Goal: Task Accomplishment & Management: Use online tool/utility

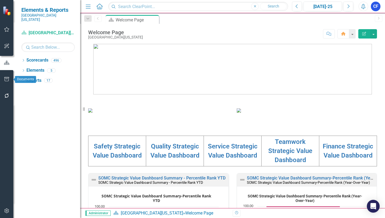
click at [6, 79] on icon "button" at bounding box center [6, 79] width 5 height 4
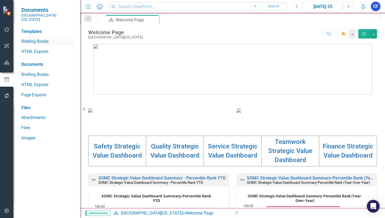
click at [37, 39] on link "Briefing Books" at bounding box center [47, 42] width 53 height 6
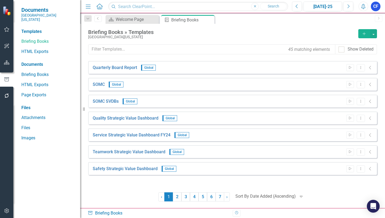
click at [365, 35] on icon "Add" at bounding box center [364, 34] width 5 height 4
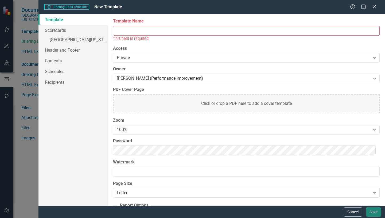
click at [117, 29] on input "Template Name" at bounding box center [246, 31] width 267 height 10
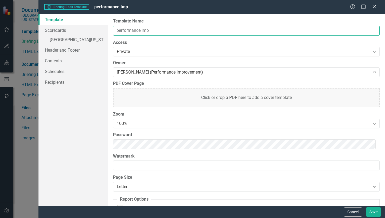
click at [116, 30] on input "performance Imp" at bounding box center [246, 31] width 267 height 10
click at [157, 29] on input "Performance Imp" at bounding box center [246, 31] width 267 height 10
type input "Performance Improvement Services"
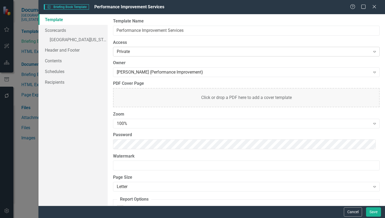
click at [374, 52] on icon at bounding box center [375, 52] width 3 height 2
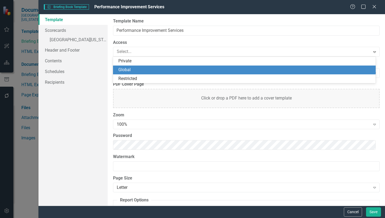
click at [131, 70] on div "Global" at bounding box center [246, 70] width 254 height 6
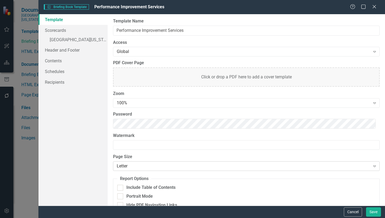
click at [372, 167] on icon "Expand" at bounding box center [374, 166] width 5 height 4
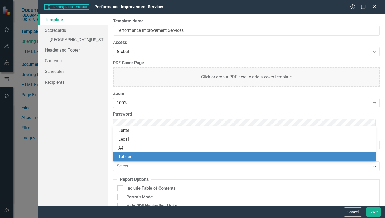
click at [130, 158] on div "Tabloid" at bounding box center [246, 157] width 254 height 6
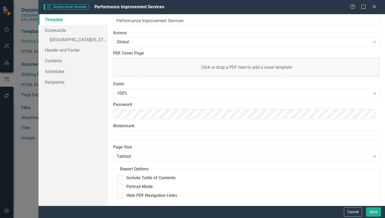
scroll to position [12, 0]
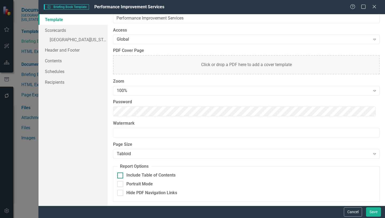
click at [120, 176] on input "Include Table of Contents" at bounding box center [118, 174] width 3 height 3
checkbox input "true"
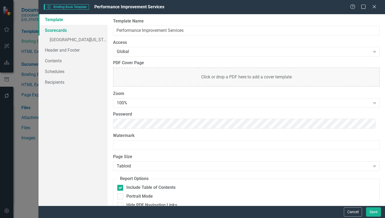
click at [59, 31] on link "Scorecards" at bounding box center [73, 30] width 69 height 11
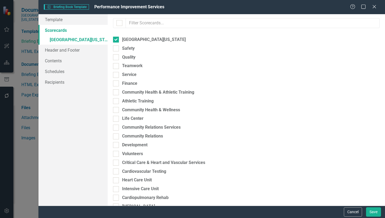
checkbox input "false"
click at [116, 39] on input "[GEOGRAPHIC_DATA][US_STATE]" at bounding box center [114, 38] width 3 height 3
checkbox input "false"
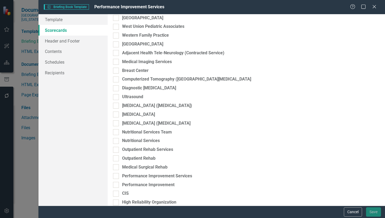
scroll to position [990, 0]
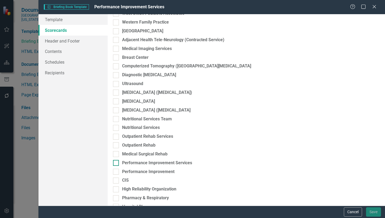
click at [115, 163] on input "Performance Improvement Services" at bounding box center [114, 161] width 3 height 3
checkbox input "true"
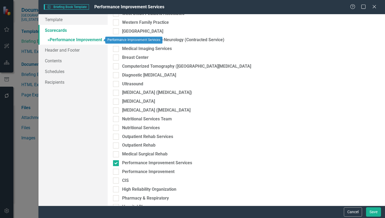
click at [62, 40] on link "» Performance Improvement Services" at bounding box center [73, 40] width 69 height 9
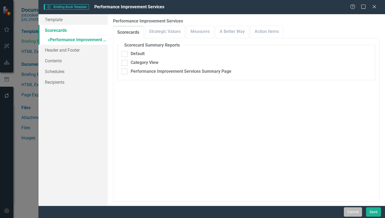
click at [352, 211] on button "Cancel" at bounding box center [353, 211] width 18 height 9
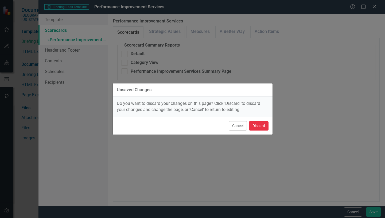
click at [261, 128] on button "Discard" at bounding box center [259, 125] width 20 height 9
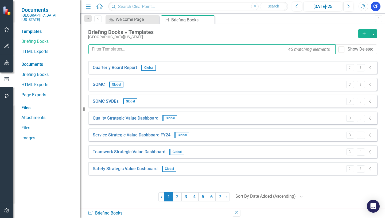
click at [142, 51] on input "text" at bounding box center [212, 49] width 247 height 10
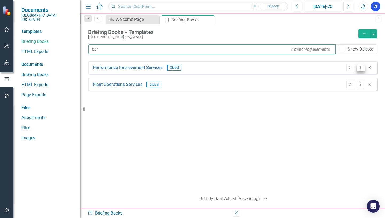
type input "per"
click at [362, 69] on icon "Dropdown Menu" at bounding box center [361, 67] width 5 height 3
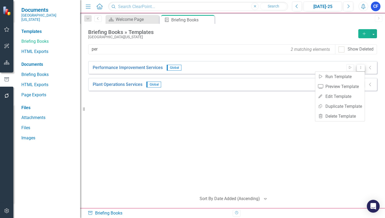
click at [362, 69] on icon "Dropdown Menu" at bounding box center [361, 67] width 5 height 3
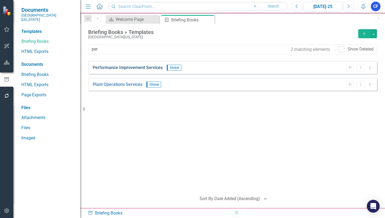
click at [157, 68] on link "Performance Improvement Services" at bounding box center [128, 68] width 70 height 6
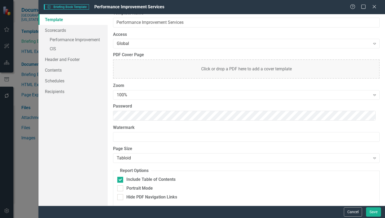
scroll to position [12, 0]
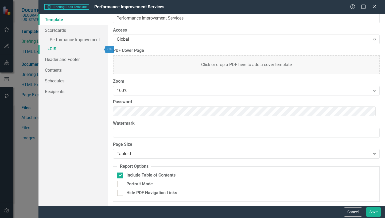
click at [54, 49] on link "» CIS" at bounding box center [73, 49] width 69 height 9
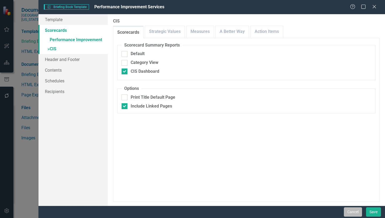
click at [352, 213] on button "Cancel" at bounding box center [353, 211] width 18 height 9
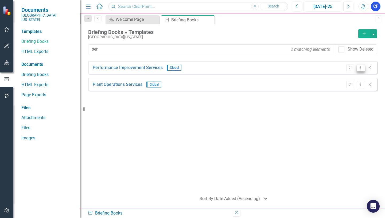
click at [362, 69] on icon "Dropdown Menu" at bounding box center [361, 67] width 5 height 3
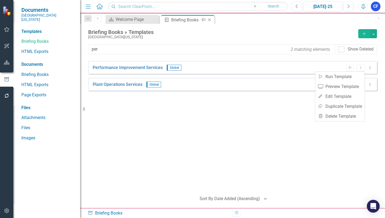
click at [210, 20] on icon at bounding box center [209, 19] width 3 height 3
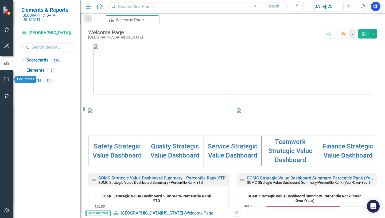
click at [5, 80] on icon "button" at bounding box center [7, 79] width 6 height 4
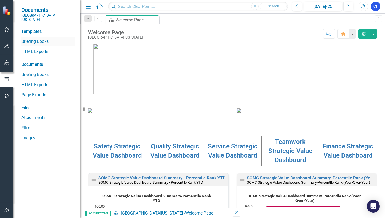
click at [35, 39] on link "Briefing Books" at bounding box center [47, 42] width 53 height 6
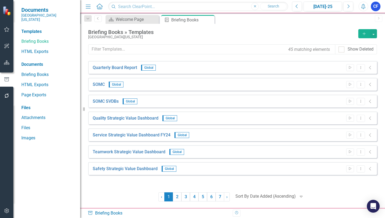
click at [366, 35] on icon "Add" at bounding box center [364, 34] width 5 height 4
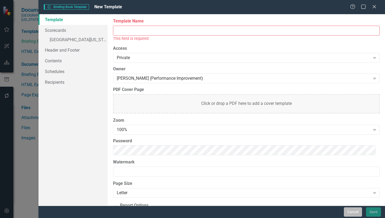
click at [356, 212] on button "Cancel" at bounding box center [353, 211] width 18 height 9
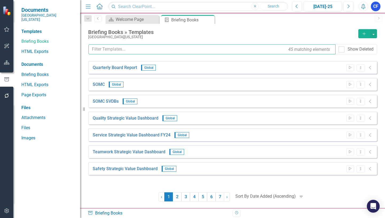
click at [132, 49] on input "text" at bounding box center [212, 49] width 247 height 10
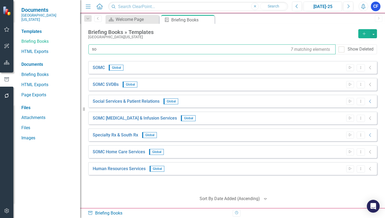
type input "s"
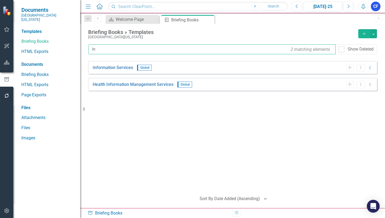
type input "i"
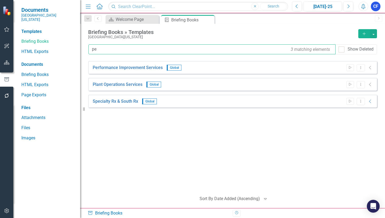
type input "p"
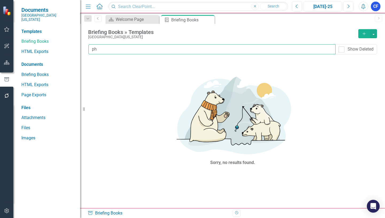
type input "p"
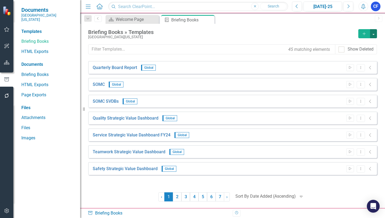
click at [375, 34] on button "button" at bounding box center [373, 33] width 7 height 9
click at [365, 34] on icon "button" at bounding box center [364, 33] width 3 height 3
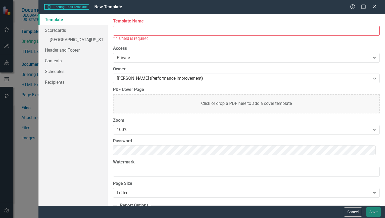
click at [136, 30] on input "Template Name" at bounding box center [246, 31] width 267 height 10
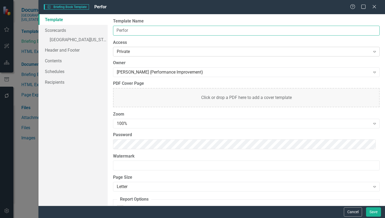
type input "Performance Improvement Services"
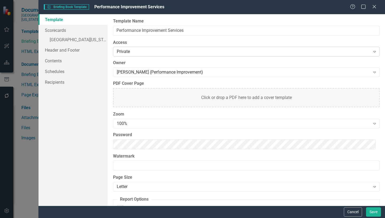
click at [372, 52] on icon "Expand" at bounding box center [374, 51] width 5 height 4
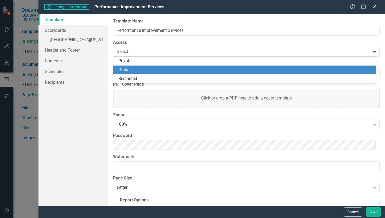
click at [130, 71] on div "Global" at bounding box center [246, 70] width 254 height 6
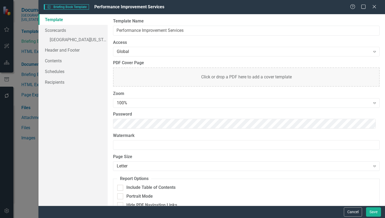
scroll to position [12, 0]
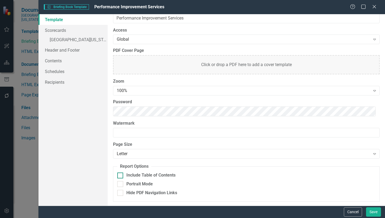
click at [120, 174] on input "Include Table of Contents" at bounding box center [118, 174] width 3 height 3
checkbox input "true"
click at [372, 153] on icon "Expand" at bounding box center [374, 154] width 5 height 4
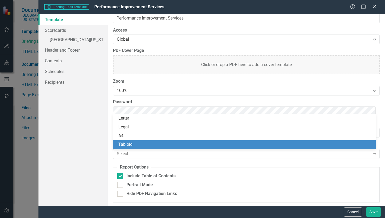
click at [123, 145] on div "Tabloid" at bounding box center [246, 145] width 254 height 6
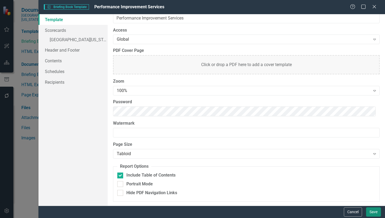
click at [374, 212] on button "Save" at bounding box center [373, 211] width 15 height 9
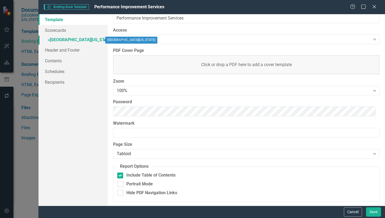
click at [77, 41] on link "» [GEOGRAPHIC_DATA][US_STATE]" at bounding box center [73, 40] width 69 height 9
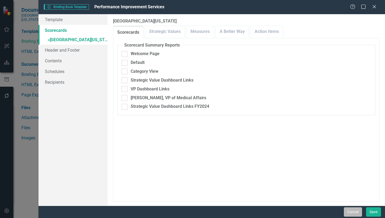
click at [353, 211] on button "Cancel" at bounding box center [353, 211] width 18 height 9
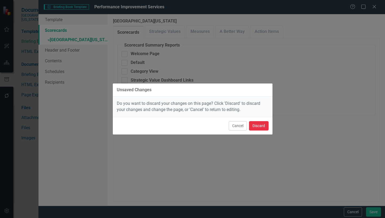
click at [256, 126] on button "Discard" at bounding box center [259, 125] width 20 height 9
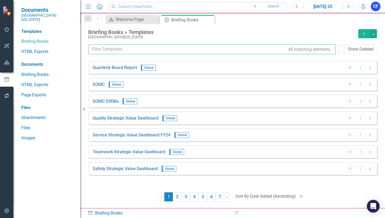
click at [129, 49] on input "text" at bounding box center [212, 49] width 247 height 10
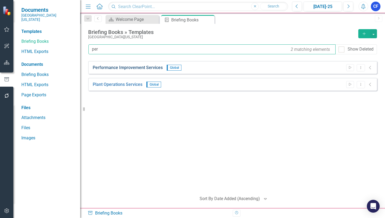
type input "per"
click at [131, 69] on link "Performance Improvement Services" at bounding box center [128, 68] width 70 height 6
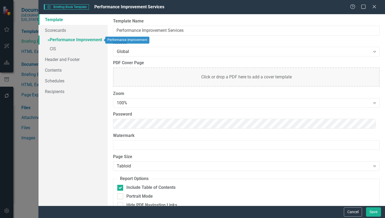
click at [54, 40] on link "» Performance Improvement" at bounding box center [73, 40] width 69 height 9
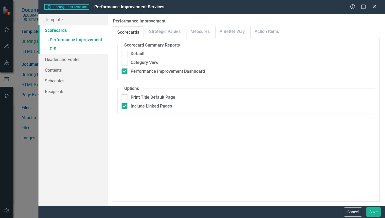
click at [63, 31] on link "Scorecards" at bounding box center [73, 30] width 69 height 11
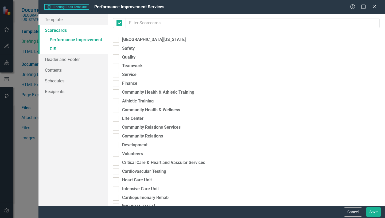
checkbox input "false"
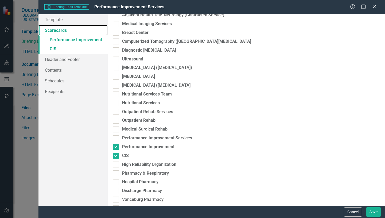
scroll to position [1016, 0]
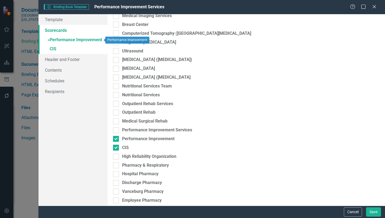
click at [85, 40] on link "» Performance Improvement" at bounding box center [73, 40] width 69 height 9
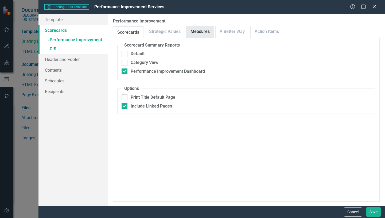
click at [205, 32] on link "Measures" at bounding box center [200, 32] width 27 height 12
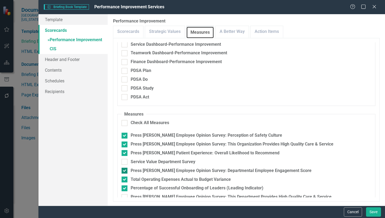
scroll to position [79, 0]
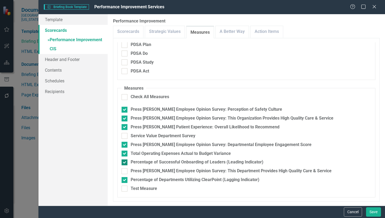
click at [123, 163] on div at bounding box center [125, 162] width 6 height 6
click at [123, 163] on input "Percentage of Successful Onboarding of Leaders (Leading Indicator)" at bounding box center [123, 160] width 3 height 3
checkbox input "false"
click at [124, 180] on input "Percentage of Departments Utilizing ClearPoint (Lagging Indicator)" at bounding box center [123, 178] width 3 height 3
checkbox input "false"
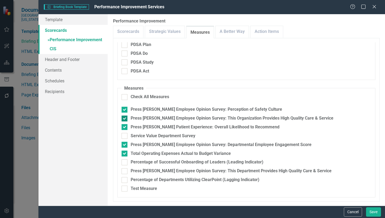
click at [123, 119] on input "Press [PERSON_NAME] Employee Opinion Survey: This Organization Provides High Qu…" at bounding box center [123, 117] width 3 height 3
checkbox input "false"
click at [123, 171] on input "Press [PERSON_NAME] Employee Opinion Survey: This Department Provides High Qual…" at bounding box center [123, 169] width 3 height 3
checkbox input "true"
click at [235, 30] on link "A Better Way" at bounding box center [232, 32] width 33 height 12
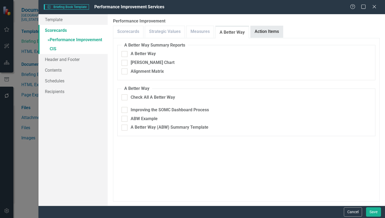
click at [268, 34] on link "Action Items" at bounding box center [267, 32] width 32 height 12
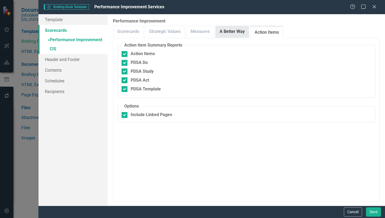
click at [233, 35] on link "A Better Way" at bounding box center [232, 32] width 33 height 12
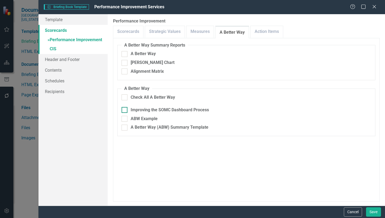
click at [125, 110] on input "Improving the SOMC Dashboard Process" at bounding box center [123, 108] width 3 height 3
checkbox input "true"
click at [268, 32] on link "Action Items" at bounding box center [267, 32] width 32 height 12
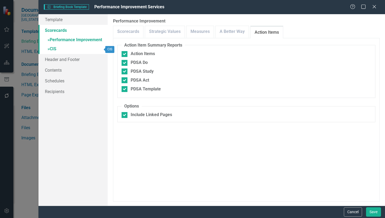
click at [56, 50] on link "» CIS" at bounding box center [73, 49] width 69 height 9
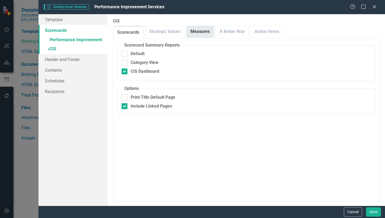
click at [199, 33] on link "Measures" at bounding box center [200, 32] width 27 height 12
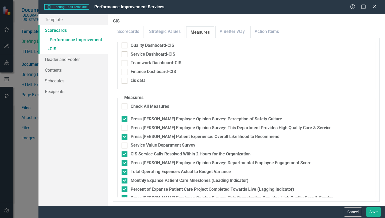
scroll to position [53, 0]
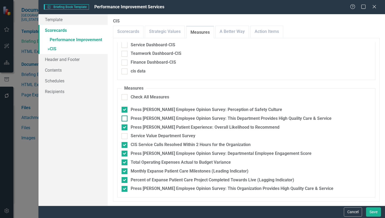
click at [125, 117] on input "Press [PERSON_NAME] Employee Opinion Survey: This Department Provides High Qual…" at bounding box center [123, 117] width 3 height 3
checkbox input "true"
click at [124, 172] on input "Monthly Expanse Patient Care Milestones (Leading Indicator)" at bounding box center [123, 169] width 3 height 3
checkbox input "false"
click at [126, 180] on div at bounding box center [125, 180] width 6 height 6
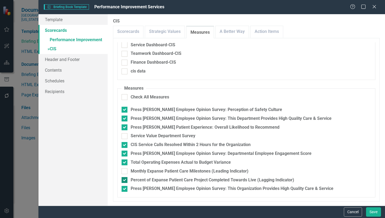
click at [125, 180] on input "Percent of Expanse Patient Care Project Completed Towards Live (Lagging Indicat…" at bounding box center [123, 178] width 3 height 3
checkbox input "false"
click at [124, 188] on input "Press [PERSON_NAME] Employee Opinion Survey: This Organization Provides High Qu…" at bounding box center [123, 187] width 3 height 3
checkbox input "false"
click at [376, 212] on button "Save" at bounding box center [373, 211] width 15 height 9
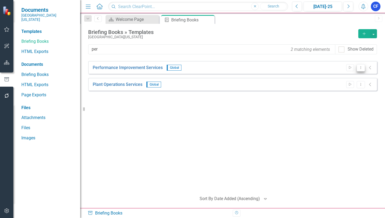
click at [362, 68] on icon "Dropdown Menu" at bounding box center [361, 67] width 5 height 3
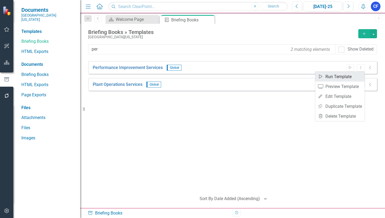
click at [341, 77] on link "Start Run Template" at bounding box center [340, 77] width 49 height 10
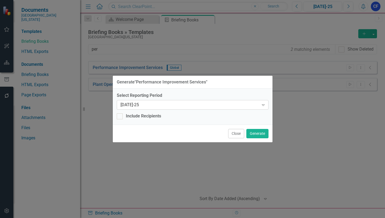
click at [264, 104] on icon "Expand" at bounding box center [263, 105] width 5 height 4
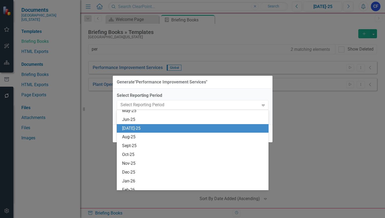
scroll to position [386, 0]
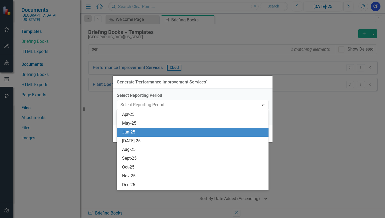
click at [134, 132] on div "Jun-25" at bounding box center [193, 132] width 143 height 6
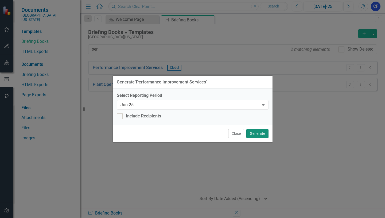
click at [263, 134] on button "Generate" at bounding box center [258, 133] width 22 height 9
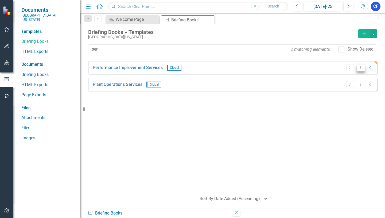
click at [361, 68] on icon "Dropdown Menu" at bounding box center [361, 67] width 5 height 3
click at [148, 68] on link "Performance Improvement Services" at bounding box center [128, 68] width 70 height 6
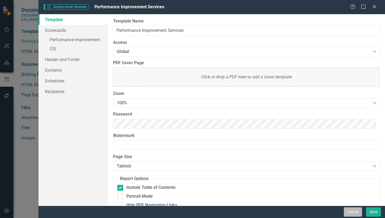
click at [357, 212] on button "Cancel" at bounding box center [353, 211] width 18 height 9
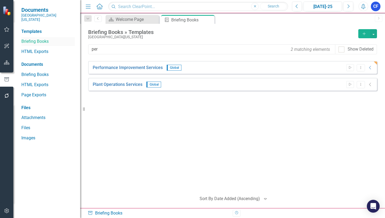
click at [42, 39] on link "Briefing Books" at bounding box center [47, 42] width 53 height 6
drag, startPoint x: 100, startPoint y: 50, endPoint x: 88, endPoint y: 49, distance: 12.0
click at [88, 49] on div "per 2 matching elements" at bounding box center [211, 49] width 247 height 10
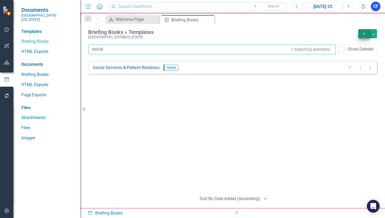
type input "social"
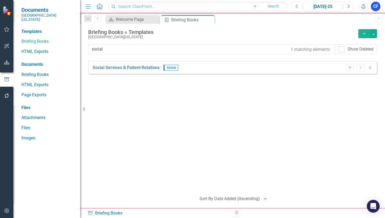
click at [364, 35] on icon "Add" at bounding box center [364, 34] width 5 height 4
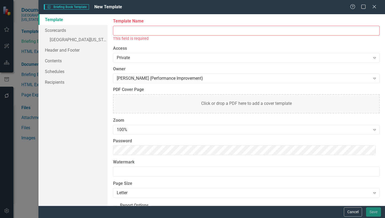
click at [125, 29] on input "Template Name" at bounding box center [246, 31] width 267 height 10
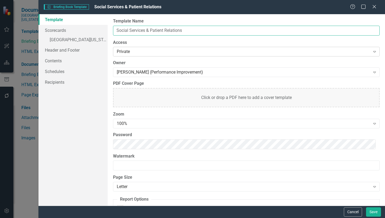
type input "Social Services & Patient Relations"
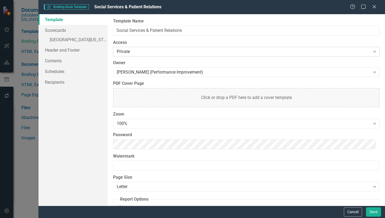
click at [374, 53] on icon at bounding box center [375, 52] width 3 height 2
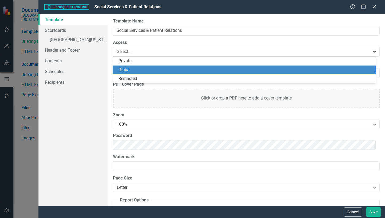
click at [125, 70] on div "Global" at bounding box center [246, 70] width 254 height 6
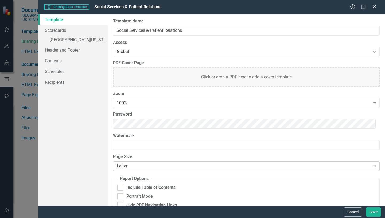
click at [372, 166] on icon "Expand" at bounding box center [374, 166] width 5 height 4
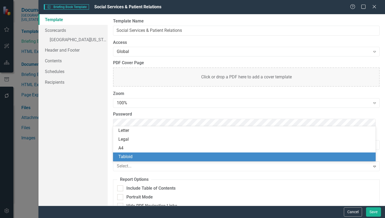
click at [127, 156] on div "Tabloid" at bounding box center [246, 157] width 254 height 6
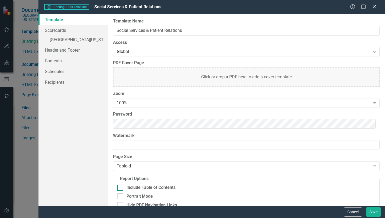
click at [120, 187] on input "Include Table of Contents" at bounding box center [118, 186] width 3 height 3
checkbox input "true"
click at [375, 212] on button "Save" at bounding box center [373, 211] width 15 height 9
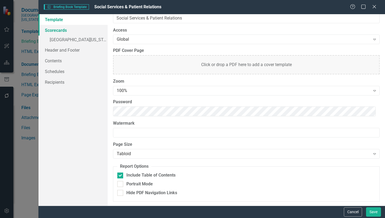
click at [60, 31] on link "Scorecards" at bounding box center [73, 30] width 69 height 11
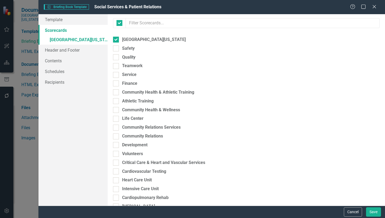
checkbox input "false"
click at [131, 17] on div "Please select the scorecards you would like to include below. Once you select t…" at bounding box center [247, 110] width 278 height 192
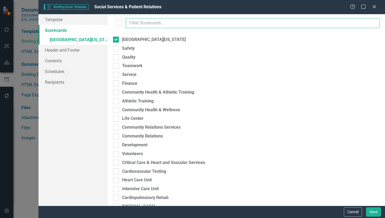
click at [131, 20] on input "text" at bounding box center [253, 23] width 254 height 10
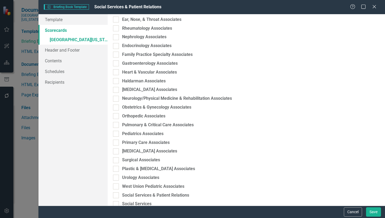
scroll to position [36, 0]
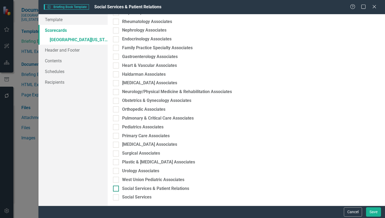
type input "soci"
click at [117, 189] on div at bounding box center [116, 189] width 6 height 6
click at [117, 189] on input "Social Services & Patient Relations" at bounding box center [114, 187] width 3 height 3
checkbox input "true"
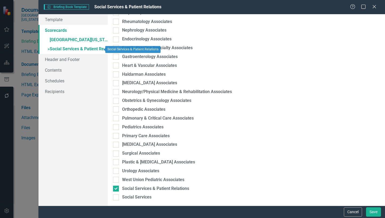
click at [78, 49] on link "» Social Services & Patient Relations" at bounding box center [73, 49] width 69 height 9
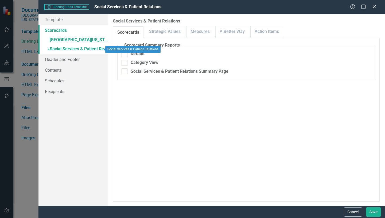
click at [89, 50] on link "» Social Services & Patient Relations" at bounding box center [73, 49] width 69 height 9
click at [49, 49] on span "»" at bounding box center [49, 48] width 2 height 5
click at [65, 46] on link "» Social Services & Patient Relations" at bounding box center [73, 49] width 69 height 9
click at [83, 49] on link "» Social Services & Patient Relations" at bounding box center [73, 49] width 69 height 9
click at [197, 31] on link "Measures" at bounding box center [200, 32] width 27 height 12
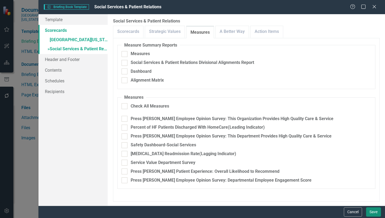
click at [374, 210] on button "Save" at bounding box center [373, 211] width 15 height 9
click at [355, 212] on button "Cancel" at bounding box center [353, 211] width 18 height 9
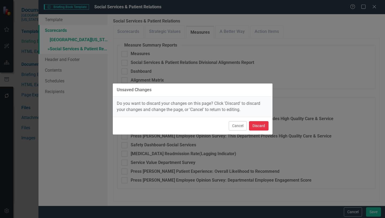
click at [260, 127] on button "Discard" at bounding box center [259, 125] width 20 height 9
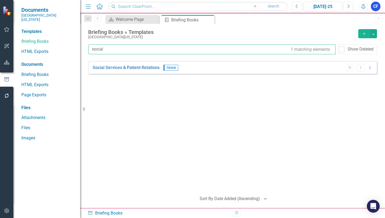
drag, startPoint x: 105, startPoint y: 50, endPoint x: 108, endPoint y: 47, distance: 4.4
click at [108, 47] on input "social" at bounding box center [212, 49] width 247 height 10
click at [362, 69] on icon "Dropdown Menu" at bounding box center [361, 67] width 5 height 3
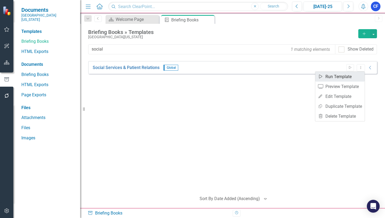
click at [341, 78] on link "Start Run Template" at bounding box center [340, 77] width 49 height 10
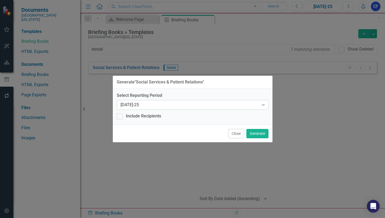
click at [263, 104] on icon "Expand" at bounding box center [263, 105] width 5 height 4
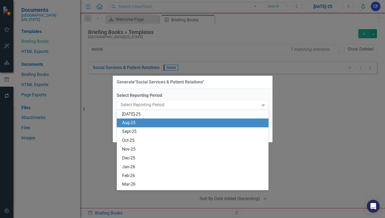
scroll to position [386, 0]
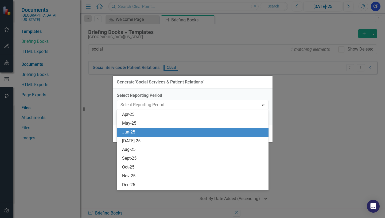
click at [137, 132] on div "Jun-25" at bounding box center [193, 132] width 143 height 6
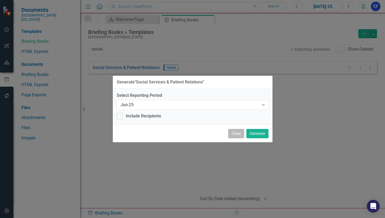
click at [236, 133] on button "Close" at bounding box center [236, 133] width 16 height 9
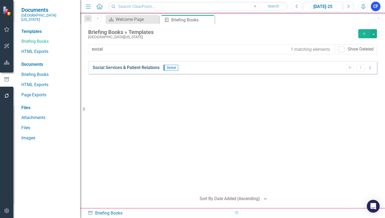
click at [137, 68] on link "Social Services & Patient Relations" at bounding box center [126, 68] width 67 height 6
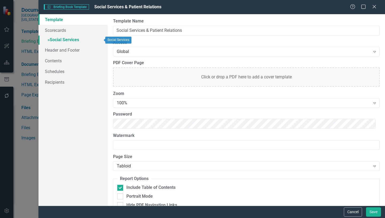
click at [60, 39] on link "» Social Services" at bounding box center [73, 40] width 69 height 9
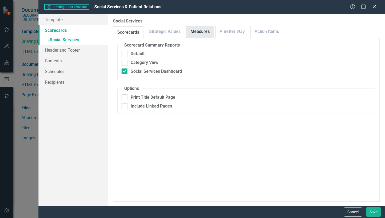
click at [204, 31] on link "Measures" at bounding box center [200, 32] width 27 height 12
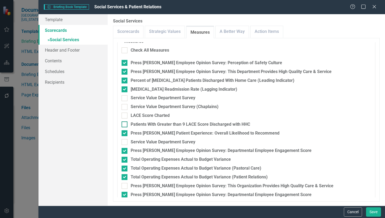
scroll to position [97, 0]
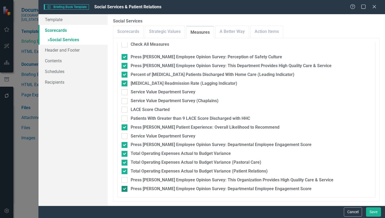
click at [124, 190] on div at bounding box center [125, 189] width 6 height 6
click at [124, 189] on input "Press [PERSON_NAME] Employee Opinion Survey: Departmental Employee Engagement S…" at bounding box center [123, 187] width 3 height 3
checkbox input "false"
click at [231, 33] on link "A Better Way" at bounding box center [232, 32] width 33 height 12
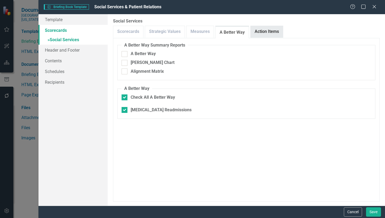
click at [265, 33] on link "Action Items" at bounding box center [267, 32] width 32 height 12
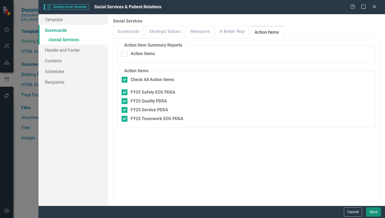
click at [374, 212] on button "Save" at bounding box center [373, 211] width 15 height 9
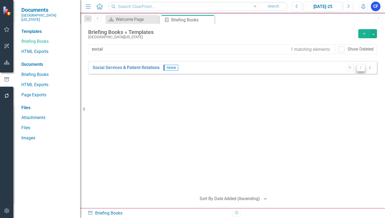
click at [362, 68] on icon "Dropdown Menu" at bounding box center [361, 67] width 5 height 3
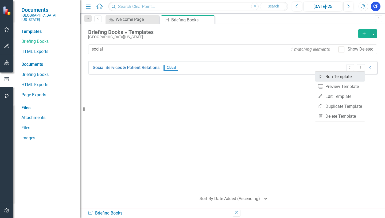
click at [346, 77] on link "Start Run Template" at bounding box center [340, 77] width 49 height 10
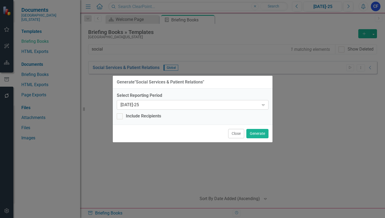
click at [265, 104] on icon "Expand" at bounding box center [263, 105] width 5 height 4
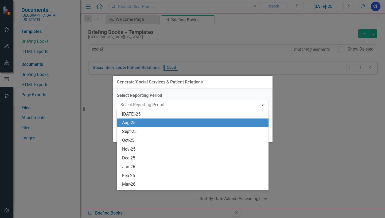
scroll to position [386, 0]
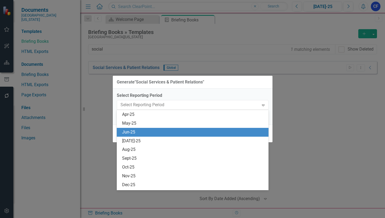
click at [134, 133] on div "Jun-25" at bounding box center [193, 132] width 143 height 6
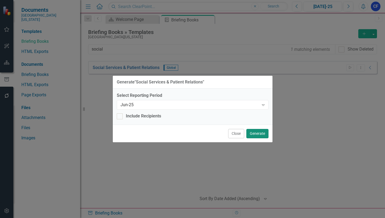
click at [261, 134] on button "Generate" at bounding box center [258, 133] width 22 height 9
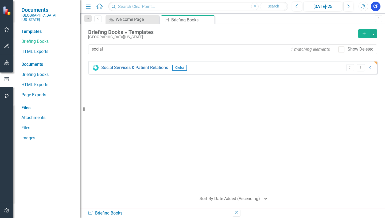
click at [363, 35] on icon "Add" at bounding box center [364, 34] width 5 height 4
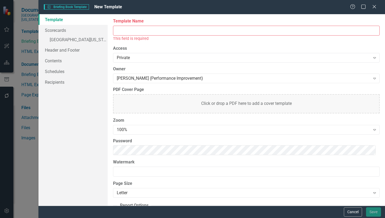
click at [133, 29] on input "Template Name" at bounding box center [246, 31] width 267 height 10
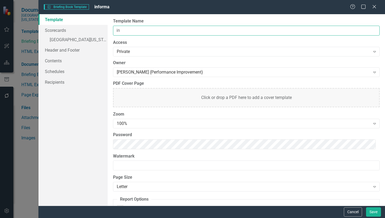
type input "i"
type input "Information Services"
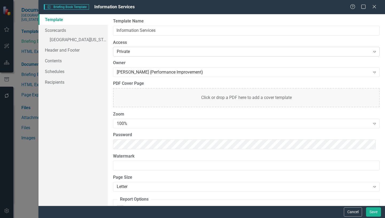
click at [372, 52] on icon "Expand" at bounding box center [374, 51] width 5 height 4
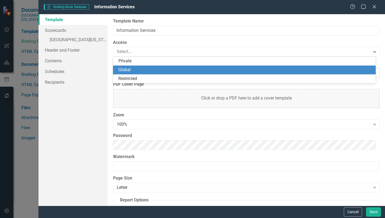
click at [130, 70] on div "Global" at bounding box center [246, 70] width 254 height 6
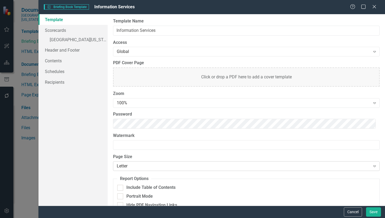
click at [135, 169] on div "Letter" at bounding box center [244, 166] width 254 height 6
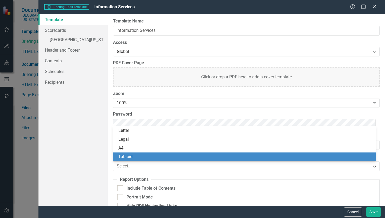
drag, startPoint x: 131, startPoint y: 156, endPoint x: 135, endPoint y: 155, distance: 4.3
click at [131, 156] on div "Tabloid" at bounding box center [246, 157] width 254 height 6
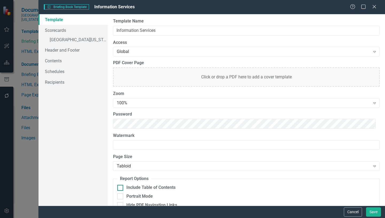
click at [120, 187] on input "Include Table of Contents" at bounding box center [118, 186] width 3 height 3
checkbox input "true"
click at [53, 30] on link "Scorecards" at bounding box center [73, 30] width 69 height 11
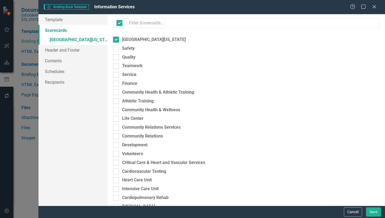
checkbox input "false"
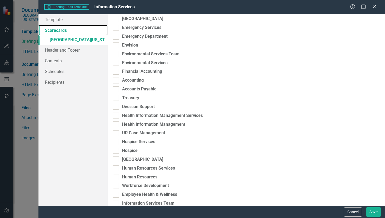
scroll to position [241, 0]
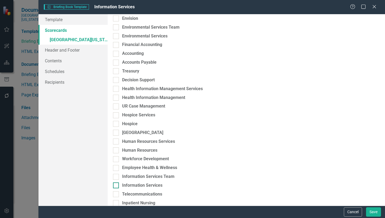
click at [116, 186] on input "Information Services" at bounding box center [114, 183] width 3 height 3
checkbox input "true"
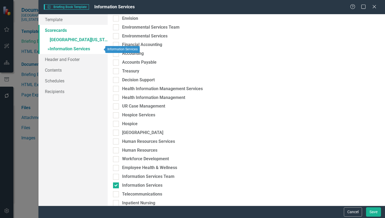
click at [70, 49] on link "» Information Services" at bounding box center [73, 49] width 69 height 9
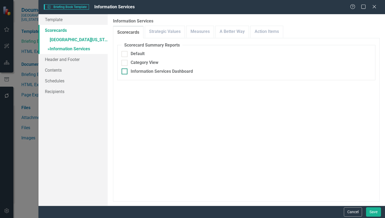
click at [125, 72] on div at bounding box center [125, 71] width 6 height 6
click at [125, 72] on input "Information Services Dashboard" at bounding box center [123, 69] width 3 height 3
checkbox input "true"
click at [124, 107] on div at bounding box center [125, 106] width 6 height 6
click at [124, 107] on input "Include Linked Pages" at bounding box center [123, 104] width 3 height 3
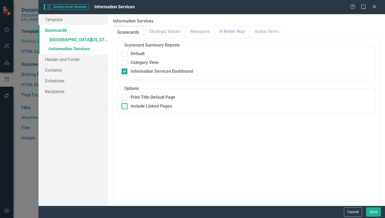
checkbox input "true"
click at [205, 33] on link "Measures" at bounding box center [200, 32] width 27 height 12
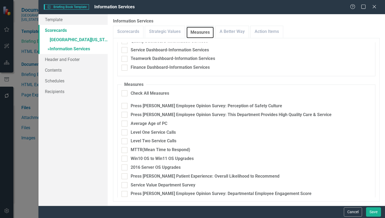
scroll to position [53, 0]
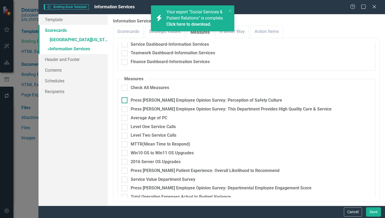
click at [126, 100] on div at bounding box center [125, 100] width 6 height 6
click at [125, 100] on input "Press [PERSON_NAME] Employee Opinion Survey: Perception of Safety Culture" at bounding box center [123, 98] width 3 height 3
checkbox input "true"
click at [124, 109] on input "Press [PERSON_NAME] Employee Opinion Survey: This Department Provides High Qual…" at bounding box center [123, 107] width 3 height 3
checkbox input "true"
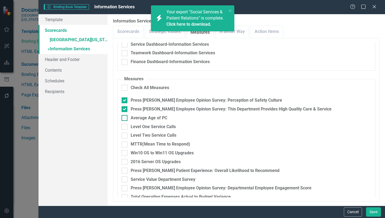
click at [124, 119] on input "Average Age of PC" at bounding box center [123, 116] width 3 height 3
checkbox input "true"
click at [125, 171] on input "Press [PERSON_NAME] Patient Experience: Overall Likelihood to Recommend" at bounding box center [123, 169] width 3 height 3
checkbox input "true"
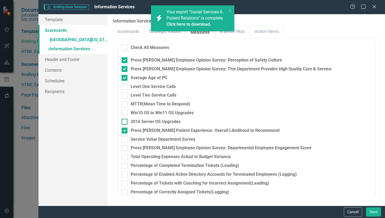
scroll to position [106, 0]
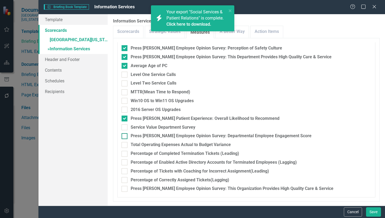
click at [125, 137] on div at bounding box center [125, 136] width 6 height 6
click at [125, 137] on input "Press [PERSON_NAME] Employee Opinion Survey: Departmental Employee Engagement S…" at bounding box center [123, 134] width 3 height 3
checkbox input "true"
click at [125, 144] on input "Total Operating Expenses Actual to Budget Variance" at bounding box center [123, 143] width 3 height 3
checkbox input "true"
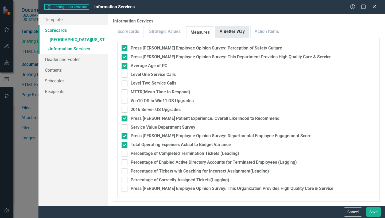
click at [233, 32] on link "A Better Way" at bounding box center [232, 32] width 33 height 12
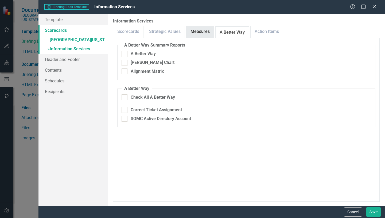
click at [203, 33] on link "Measures" at bounding box center [200, 32] width 27 height 12
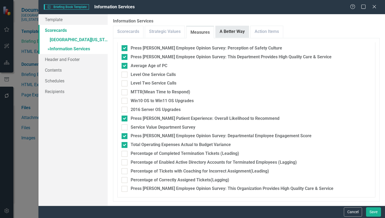
click at [234, 34] on link "A Better Way" at bounding box center [232, 32] width 33 height 12
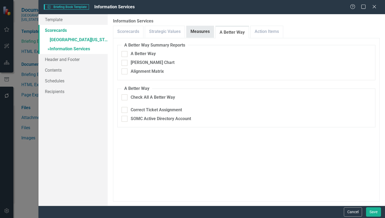
click at [202, 33] on link "Measures" at bounding box center [200, 32] width 27 height 12
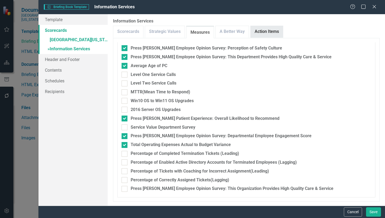
click at [274, 32] on link "Action Items" at bounding box center [267, 32] width 32 height 12
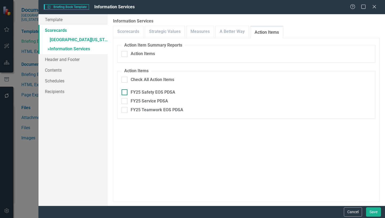
click at [125, 92] on div at bounding box center [125, 92] width 6 height 6
click at [125, 92] on input "FY25 Safety EOS PDSA" at bounding box center [123, 90] width 3 height 3
checkbox input "true"
click at [124, 102] on div at bounding box center [125, 101] width 6 height 6
click at [124, 102] on input "FY25 Service PDSA" at bounding box center [123, 99] width 3 height 3
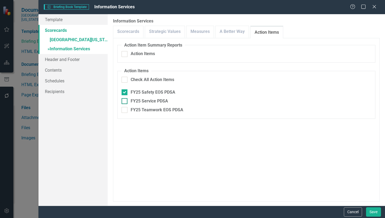
checkbox input "true"
click at [124, 109] on input "FY25 Teamwork EOS PDSA" at bounding box center [123, 108] width 3 height 3
checkbox input "true"
click at [375, 212] on button "Save" at bounding box center [373, 211] width 15 height 9
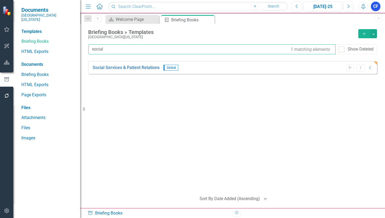
drag, startPoint x: 111, startPoint y: 49, endPoint x: 90, endPoint y: 50, distance: 20.6
click at [90, 50] on input "social" at bounding box center [212, 49] width 247 height 10
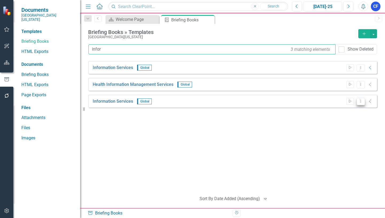
type input "infor"
click at [361, 103] on button "Dropdown Menu" at bounding box center [361, 101] width 8 height 7
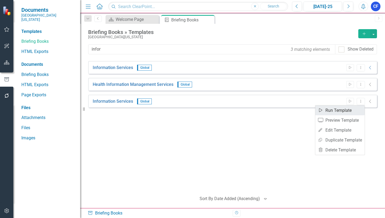
click at [343, 110] on link "Start Run Template" at bounding box center [340, 110] width 49 height 10
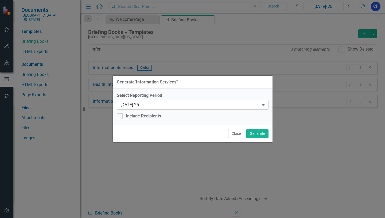
click at [263, 105] on icon "Expand" at bounding box center [263, 105] width 5 height 4
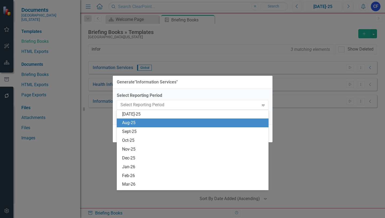
scroll to position [386, 0]
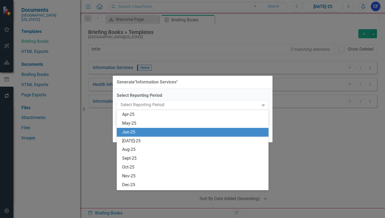
click at [132, 132] on div "Jun-25" at bounding box center [193, 132] width 143 height 6
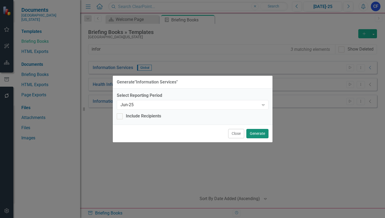
click at [255, 134] on button "Generate" at bounding box center [258, 133] width 22 height 9
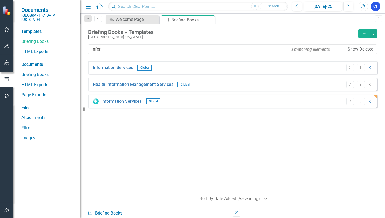
click at [363, 7] on icon "Alerts" at bounding box center [364, 6] width 6 height 5
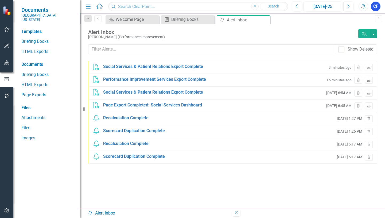
click at [369, 81] on icon "Download" at bounding box center [369, 80] width 4 height 3
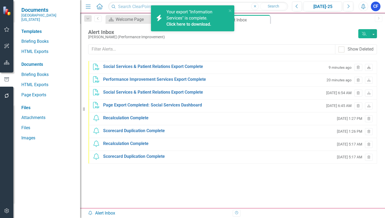
click at [369, 68] on icon "Download" at bounding box center [369, 67] width 4 height 3
click at [186, 24] on link "Click here to download." at bounding box center [189, 24] width 45 height 5
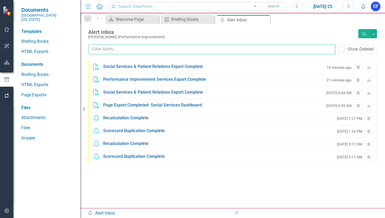
click at [128, 50] on input "text" at bounding box center [212, 49] width 247 height 10
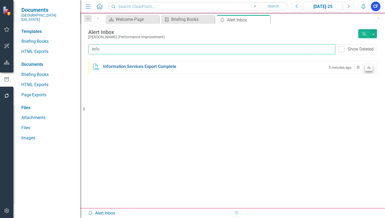
type input "info"
click at [370, 68] on icon "Download" at bounding box center [369, 67] width 4 height 3
click at [266, 19] on icon "Close" at bounding box center [265, 20] width 5 height 4
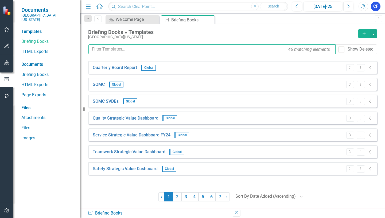
click at [129, 49] on input "text" at bounding box center [212, 49] width 247 height 10
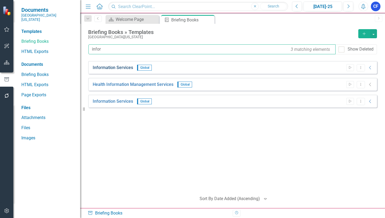
type input "infor"
click at [120, 67] on link "Information Services" at bounding box center [113, 68] width 40 height 6
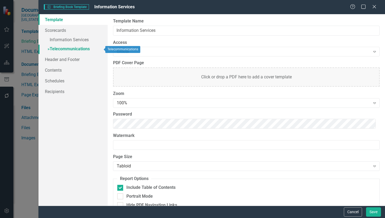
click at [85, 48] on link "» Telecommunications" at bounding box center [73, 49] width 69 height 9
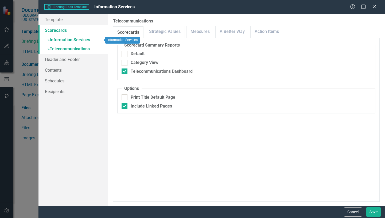
click at [85, 40] on link "» Information Services" at bounding box center [73, 40] width 69 height 9
click at [202, 30] on link "Measures" at bounding box center [200, 32] width 27 height 12
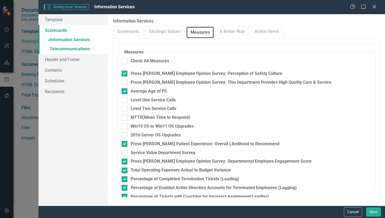
scroll to position [106, 0]
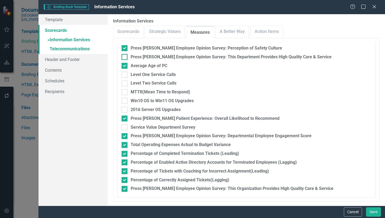
click at [124, 56] on input "Press [PERSON_NAME] Employee Opinion Survey: This Department Provides High Qual…" at bounding box center [123, 55] width 3 height 3
checkbox input "true"
click at [123, 153] on input "Percentage of Completed Termination Tickets (Leading)" at bounding box center [123, 152] width 3 height 3
checkbox input "false"
click at [124, 161] on input "Percentage of Enabled Active Directory Accounts for Terminated Employees (Laggi…" at bounding box center [123, 160] width 3 height 3
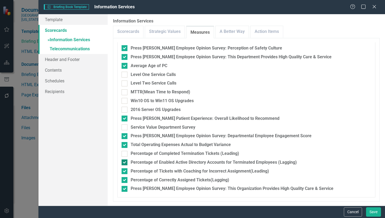
checkbox input "false"
click at [125, 172] on div at bounding box center [125, 171] width 6 height 6
click at [125, 172] on input "Percentage of Tickets with Coaching for Incorrect Assignment(Leading)" at bounding box center [123, 169] width 3 height 3
checkbox input "false"
click at [125, 179] on input "Percentage of Correctly Assigned Tickets(Lagging)" at bounding box center [123, 178] width 3 height 3
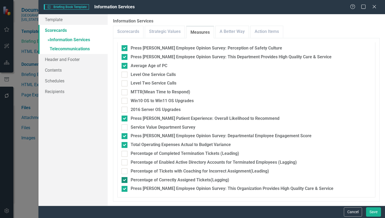
checkbox input "false"
click at [122, 190] on div at bounding box center [125, 189] width 6 height 6
click at [122, 189] on input "Press [PERSON_NAME] Employee Opinion Survey: This Organization Provides High Qu…" at bounding box center [123, 187] width 3 height 3
checkbox input "false"
click at [239, 33] on link "A Better Way" at bounding box center [232, 32] width 33 height 12
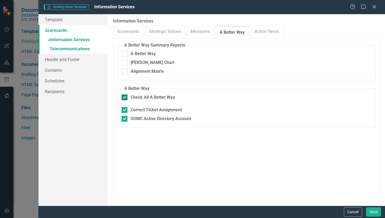
click at [125, 97] on input "Check All A Better Way" at bounding box center [123, 95] width 3 height 3
checkbox input "false"
click at [265, 33] on link "Action Items" at bounding box center [267, 32] width 32 height 12
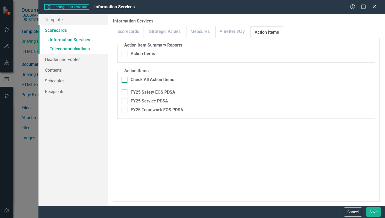
click at [125, 79] on input "Check All Action Items" at bounding box center [123, 78] width 3 height 3
checkbox input "true"
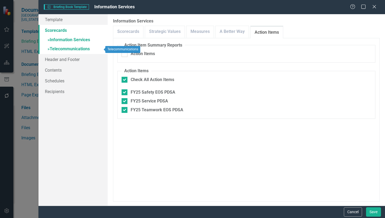
click at [79, 50] on link "» Telecommunications" at bounding box center [73, 49] width 69 height 9
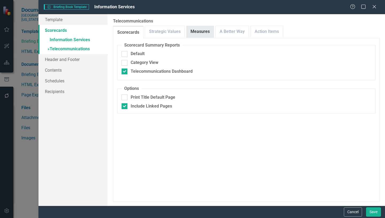
click at [203, 34] on link "Measures" at bounding box center [200, 32] width 27 height 12
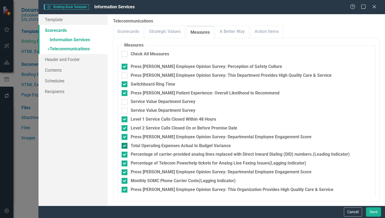
scroll to position [88, 0]
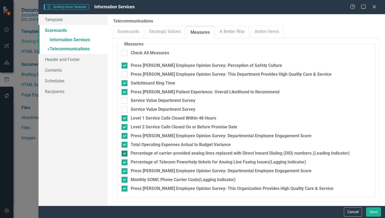
click at [125, 153] on input "Percentage of carrier-provided analog lines replaced with Direct Inward Dialing…" at bounding box center [123, 152] width 3 height 3
checkbox input "false"
click at [125, 162] on input "Percentage of Telecom Powerhelp tickets for Analog Line Faxing Issues(Lagging I…" at bounding box center [123, 160] width 3 height 3
checkbox input "false"
click at [124, 171] on input "Press [PERSON_NAME] Employee Opinion Survey: Departmental Employee Engagement S…" at bounding box center [123, 169] width 3 height 3
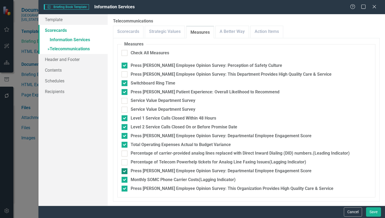
checkbox input "false"
drag, startPoint x: 125, startPoint y: 178, endPoint x: 126, endPoint y: 182, distance: 4.4
click at [125, 179] on div at bounding box center [125, 180] width 6 height 6
click at [125, 179] on input "Monthly SOMC Phone Carrier Costs(Lagging Indicator)" at bounding box center [123, 178] width 3 height 3
checkbox input "false"
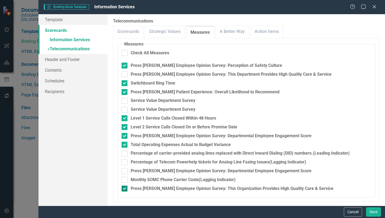
click at [124, 188] on input "Press [PERSON_NAME] Employee Opinion Survey: This Organization Provides High Qu…" at bounding box center [123, 187] width 3 height 3
checkbox input "false"
click at [231, 32] on link "A Better Way" at bounding box center [232, 32] width 33 height 12
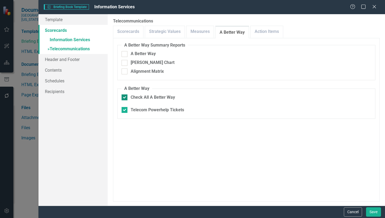
click at [124, 97] on input "Check All A Better Way" at bounding box center [123, 95] width 3 height 3
checkbox input "false"
click at [267, 33] on link "Action Items" at bounding box center [267, 32] width 32 height 12
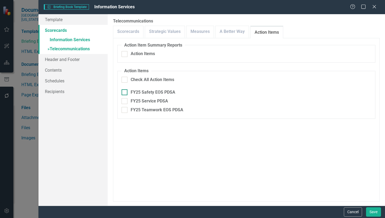
drag, startPoint x: 125, startPoint y: 92, endPoint x: 125, endPoint y: 95, distance: 2.7
click at [125, 93] on input "FY25 Safety EOS PDSA" at bounding box center [123, 90] width 3 height 3
checkbox input "true"
drag, startPoint x: 125, startPoint y: 101, endPoint x: 127, endPoint y: 108, distance: 7.1
click at [125, 102] on div at bounding box center [125, 101] width 6 height 6
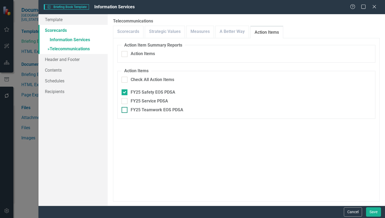
click at [125, 102] on input "FY25 Service PDSA" at bounding box center [123, 99] width 3 height 3
checkbox input "true"
click at [126, 109] on div at bounding box center [125, 110] width 6 height 6
click at [125, 109] on input "FY25 Teamwork EOS PDSA" at bounding box center [123, 108] width 3 height 3
checkbox input "true"
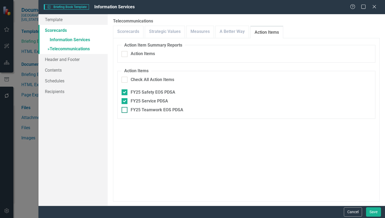
checkbox input "true"
click at [374, 213] on button "Save" at bounding box center [373, 211] width 15 height 9
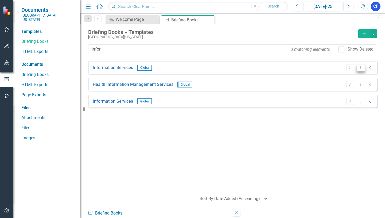
click at [361, 69] on icon "Dropdown Menu" at bounding box center [361, 67] width 5 height 3
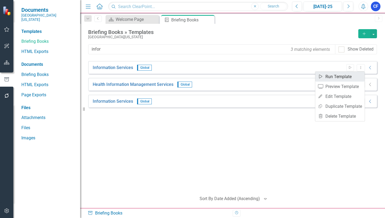
click at [347, 76] on link "Start Run Template" at bounding box center [340, 77] width 49 height 10
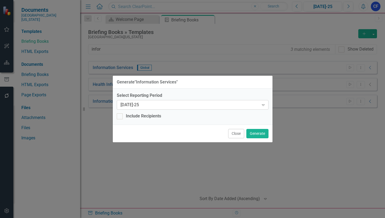
click at [262, 105] on icon "Expand" at bounding box center [263, 105] width 5 height 4
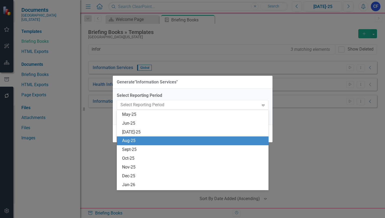
scroll to position [386, 0]
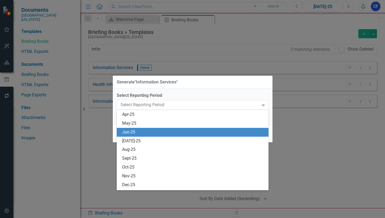
click at [134, 133] on div "Jun-25" at bounding box center [193, 132] width 143 height 6
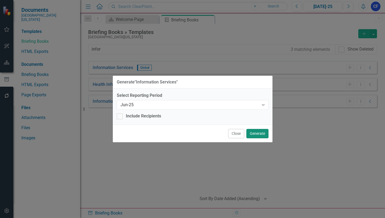
click at [258, 133] on button "Generate" at bounding box center [258, 133] width 22 height 9
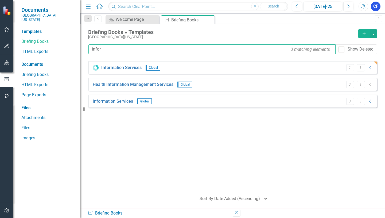
drag, startPoint x: 103, startPoint y: 50, endPoint x: 91, endPoint y: 50, distance: 12.3
click at [91, 50] on input "infor" at bounding box center [212, 49] width 247 height 10
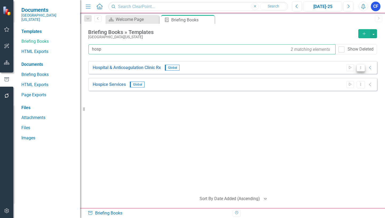
type input "hosp"
click at [362, 69] on icon "Dropdown Menu" at bounding box center [361, 67] width 5 height 3
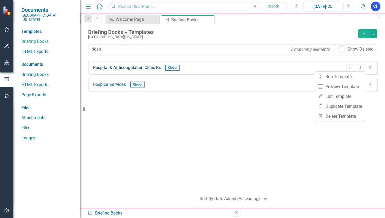
click at [142, 68] on link "Hospital & Anticoagulation Clinic Rx" at bounding box center [127, 68] width 68 height 6
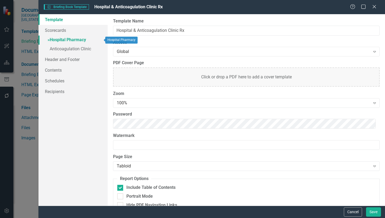
click at [77, 39] on link "» Hospital Pharmacy" at bounding box center [73, 40] width 69 height 9
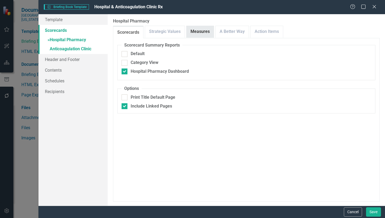
click at [201, 35] on link "Measures" at bounding box center [200, 32] width 27 height 12
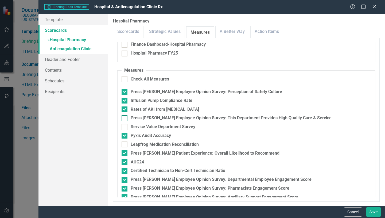
scroll to position [80, 0]
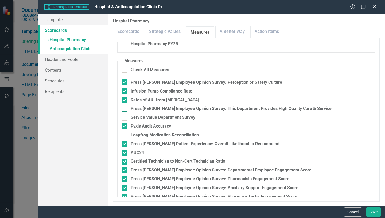
click at [125, 109] on input "Press [PERSON_NAME] Employee Opinion Survey: This Department Provides High Qual…" at bounding box center [123, 107] width 3 height 3
checkbox input "true"
click at [124, 133] on input "Leapfrog Medication Reconciliation" at bounding box center [123, 133] width 3 height 3
checkbox input "true"
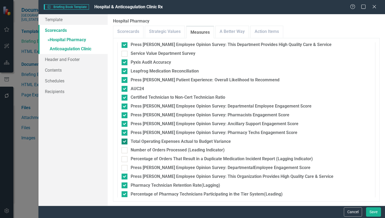
scroll to position [150, 0]
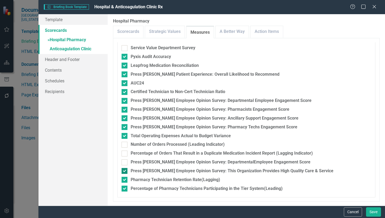
click at [123, 171] on input "Press [PERSON_NAME] Employee Opinion Survey: This Organization Provides High Qu…" at bounding box center [123, 169] width 3 height 3
checkbox input "false"
click at [235, 34] on link "A Better Way" at bounding box center [232, 32] width 33 height 12
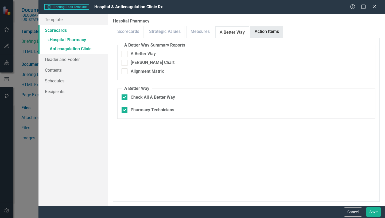
click at [266, 31] on link "Action Items" at bounding box center [267, 32] width 32 height 12
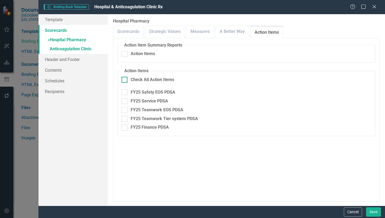
click at [124, 80] on input "Check All Action Items" at bounding box center [123, 78] width 3 height 3
checkbox input "true"
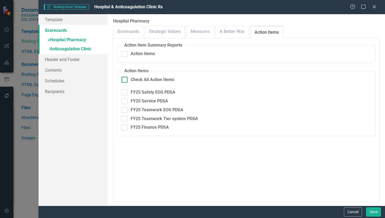
checkbox input "true"
click at [76, 48] on link "» Anticoagulation Clinic" at bounding box center [73, 49] width 69 height 9
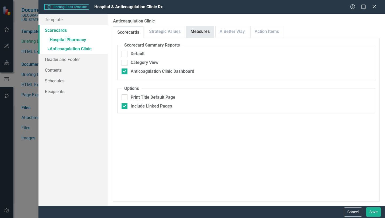
click at [206, 32] on link "Measures" at bounding box center [200, 32] width 27 height 12
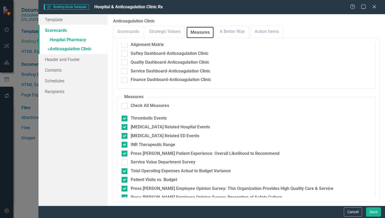
scroll to position [53, 0]
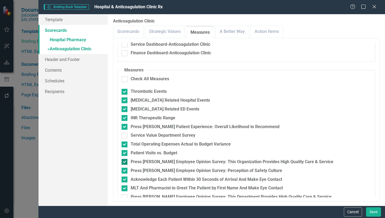
click at [125, 162] on input "Press [PERSON_NAME] Employee Opinion Survey: This Organization Provides High Qu…" at bounding box center [123, 160] width 3 height 3
checkbox input "false"
click at [125, 170] on input "Press [PERSON_NAME] Employee Opinion Survey: Perception of Safety Culture" at bounding box center [123, 169] width 3 height 3
checkbox input "false"
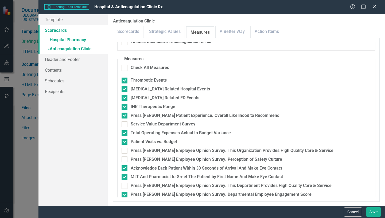
scroll to position [71, 0]
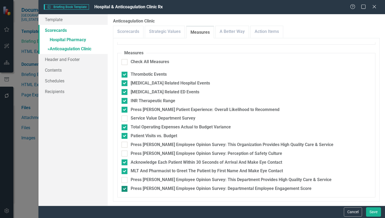
click at [124, 189] on div at bounding box center [125, 189] width 6 height 6
click at [124, 189] on input "Press [PERSON_NAME] Employee Opinion Survey: Departmental Employee Engagement S…" at bounding box center [123, 187] width 3 height 3
checkbox input "false"
click at [239, 32] on link "A Better Way" at bounding box center [232, 32] width 33 height 12
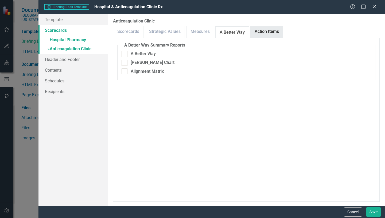
click at [264, 35] on link "Action Items" at bounding box center [267, 32] width 32 height 12
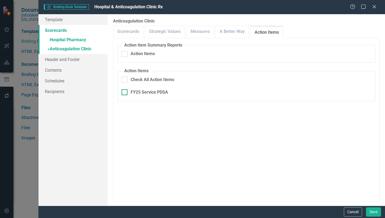
click at [124, 93] on input "FY25 Service PDSA" at bounding box center [123, 90] width 3 height 3
checkbox input "true"
click at [54, 40] on link "» Hospital Pharmacy" at bounding box center [73, 40] width 69 height 9
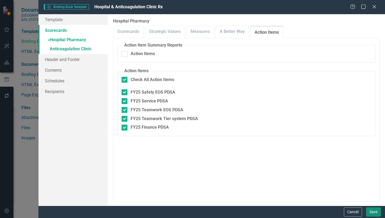
click at [374, 212] on button "Save" at bounding box center [373, 211] width 15 height 9
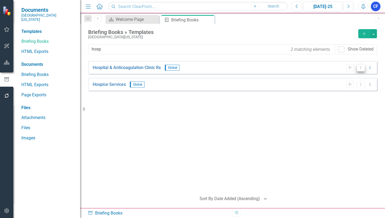
click at [361, 68] on icon "Dropdown Menu" at bounding box center [361, 67] width 5 height 3
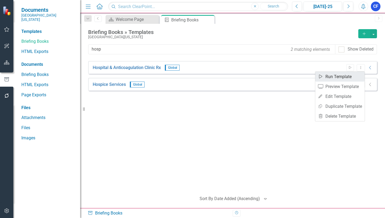
click at [345, 76] on link "Start Run Template" at bounding box center [340, 77] width 49 height 10
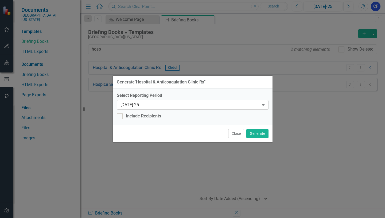
click at [263, 105] on icon at bounding box center [263, 105] width 3 height 2
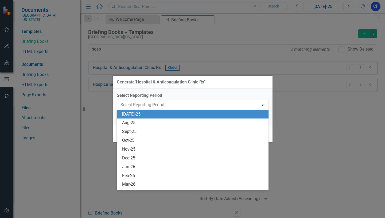
scroll to position [386, 0]
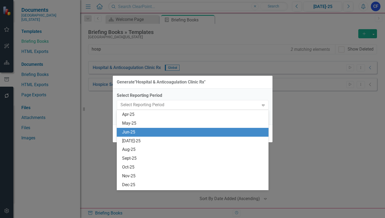
click at [129, 131] on div "Jun-25" at bounding box center [193, 132] width 143 height 6
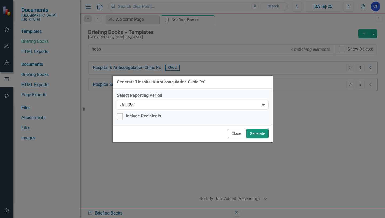
click at [260, 133] on button "Generate" at bounding box center [258, 133] width 22 height 9
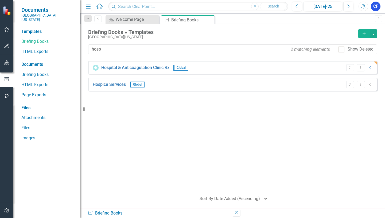
click at [364, 9] on icon "button" at bounding box center [364, 6] width 4 height 5
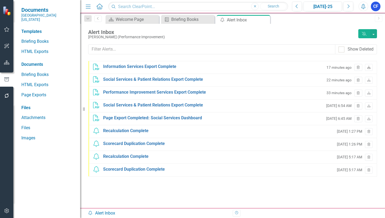
click at [369, 68] on icon "Download" at bounding box center [369, 67] width 4 height 3
click at [124, 51] on input "text" at bounding box center [212, 49] width 247 height 10
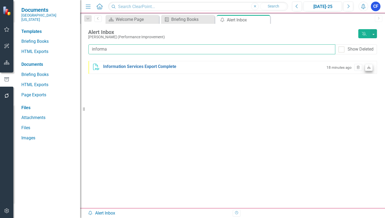
type input "informa"
click at [369, 69] on icon at bounding box center [369, 67] width 3 height 3
click at [266, 20] on icon "Close" at bounding box center [265, 20] width 5 height 4
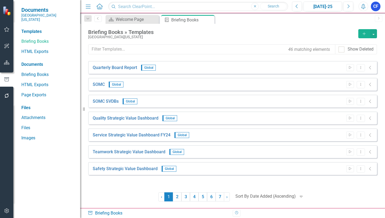
click at [363, 8] on icon "button" at bounding box center [364, 6] width 4 height 5
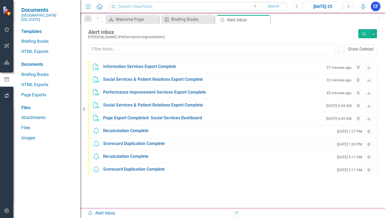
click at [0, 0] on icon "Close" at bounding box center [0, 0] width 0 height 0
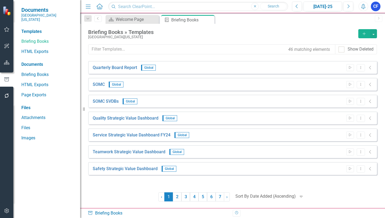
click at [365, 6] on icon "Alerts" at bounding box center [364, 6] width 6 height 5
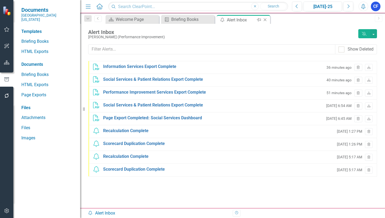
click at [266, 21] on icon "Close" at bounding box center [265, 20] width 5 height 4
